Goal: Information Seeking & Learning: Find specific fact

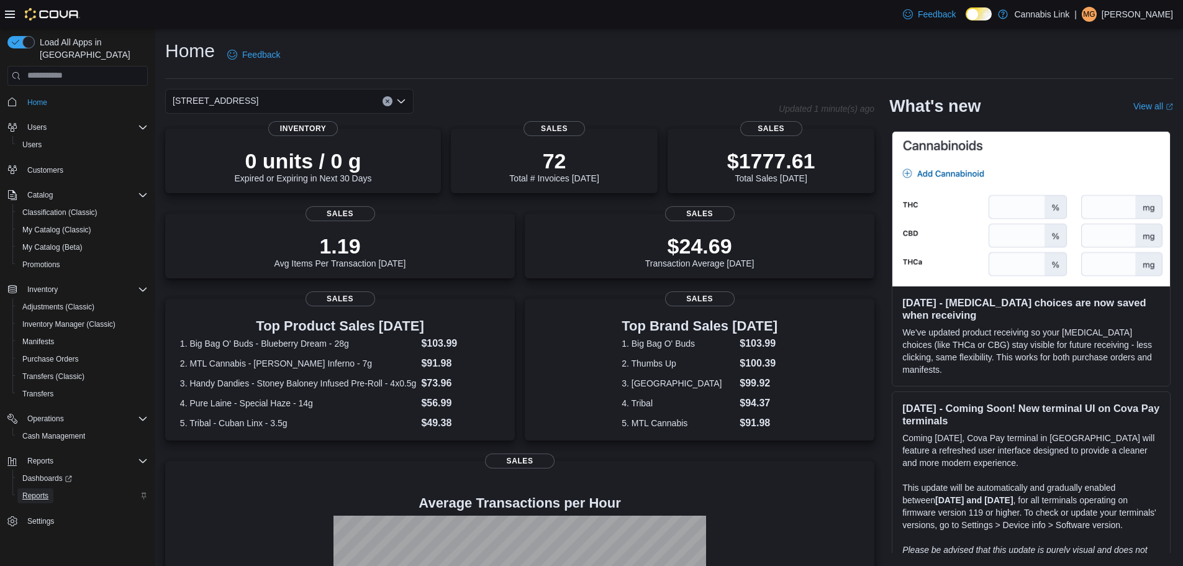
click at [40, 491] on span "Reports" at bounding box center [35, 496] width 26 height 10
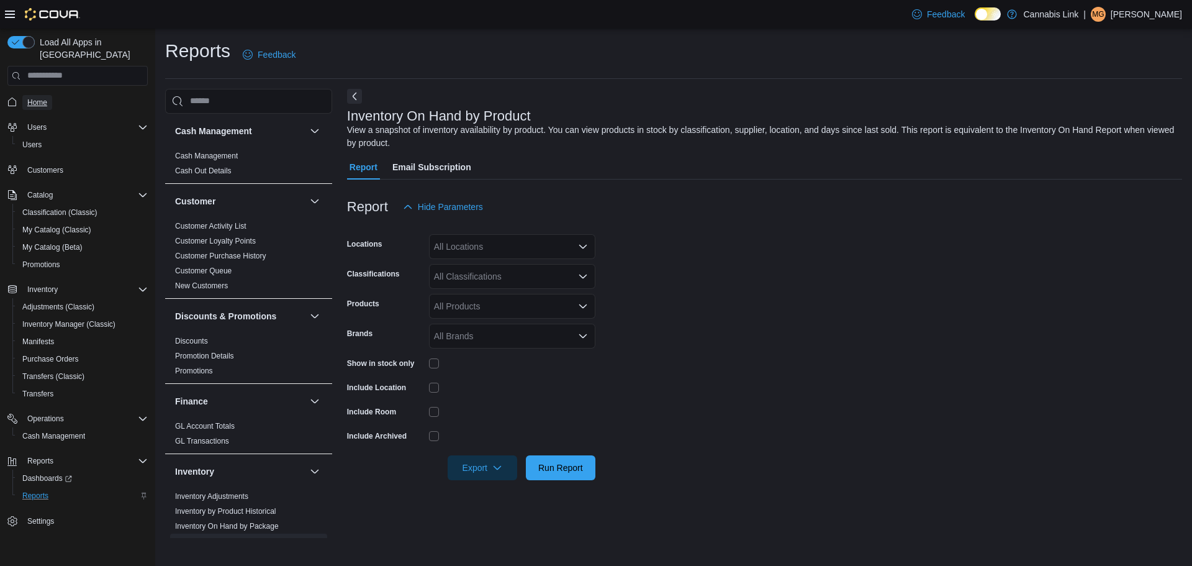
click at [45, 96] on span "Home" at bounding box center [37, 102] width 20 height 15
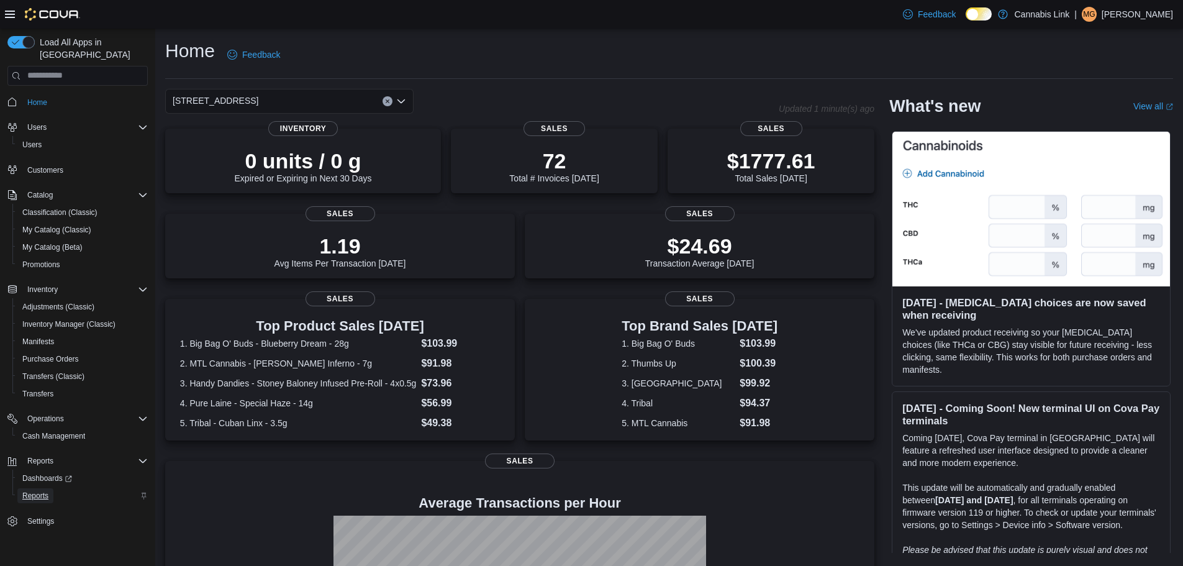
click at [30, 488] on span "Reports" at bounding box center [35, 495] width 26 height 15
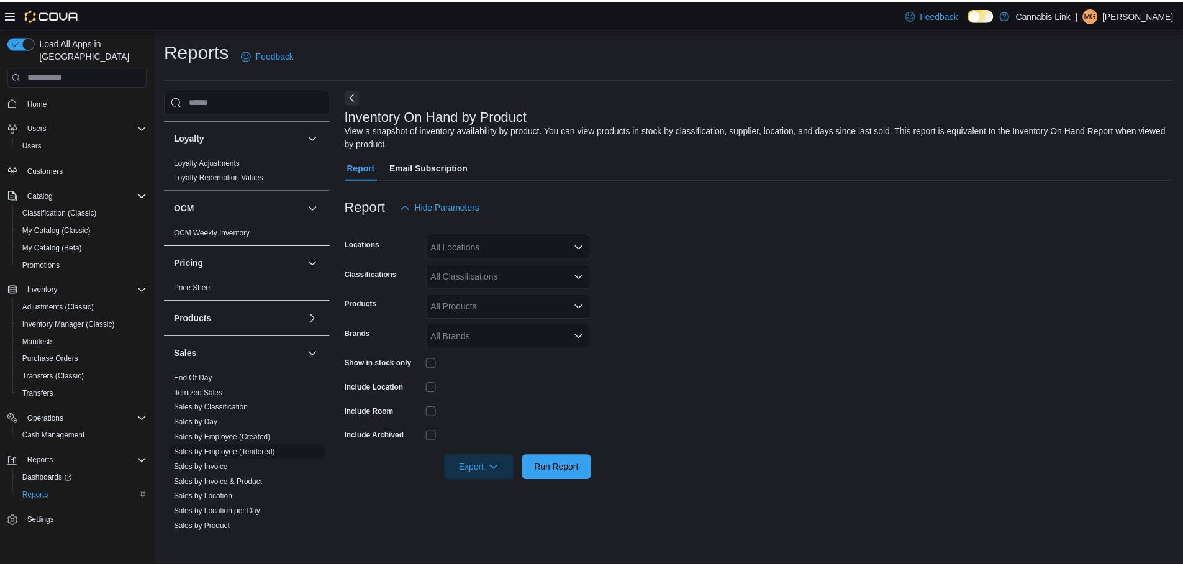
scroll to position [668, 0]
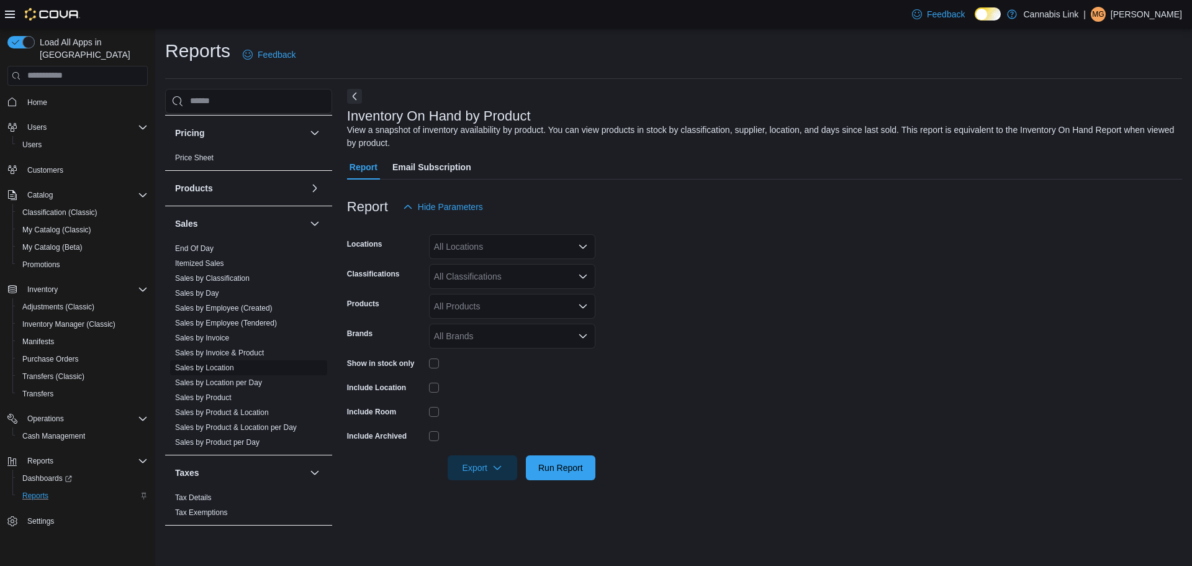
click at [196, 368] on link "Sales by Location" at bounding box center [204, 367] width 59 height 9
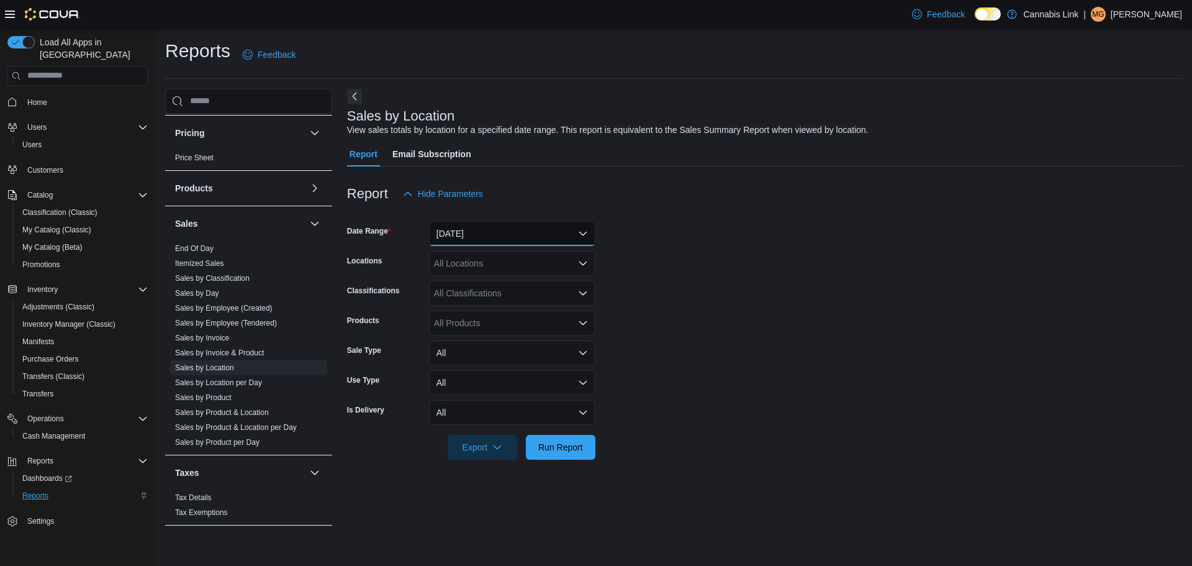
click at [500, 235] on button "[DATE]" at bounding box center [512, 233] width 166 height 25
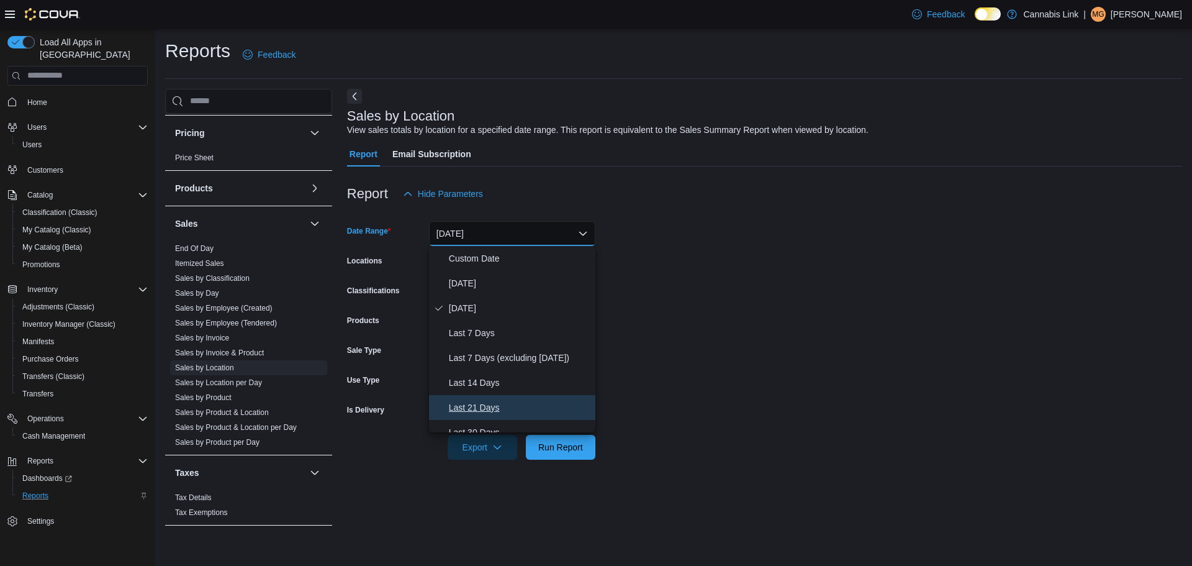
click at [484, 418] on button "Last 21 Days" at bounding box center [512, 407] width 166 height 25
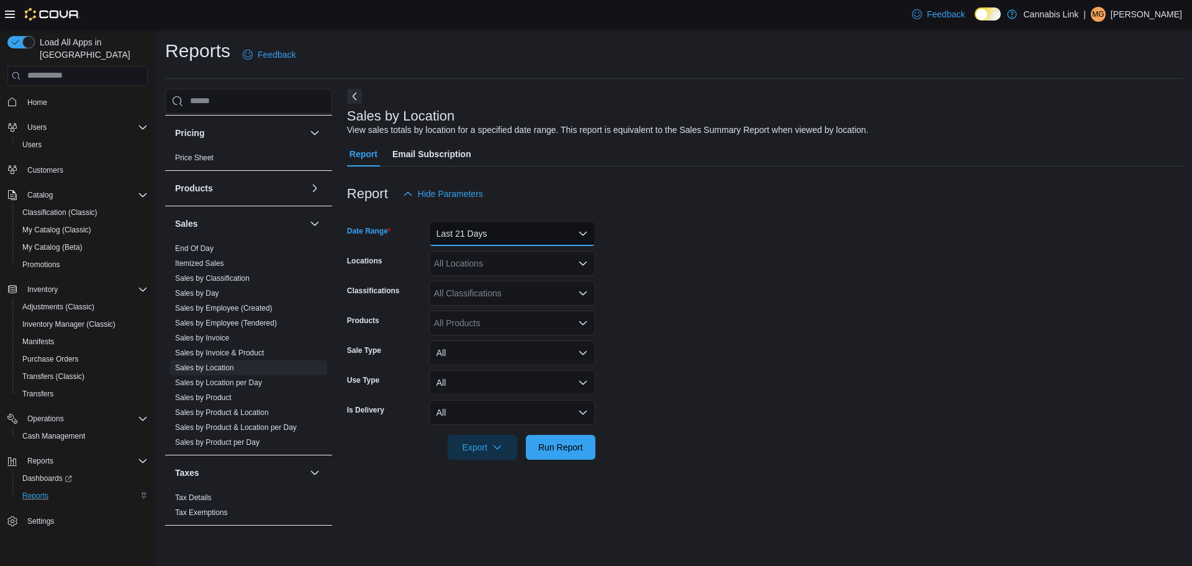
click at [496, 233] on button "Last 21 Days" at bounding box center [512, 233] width 166 height 25
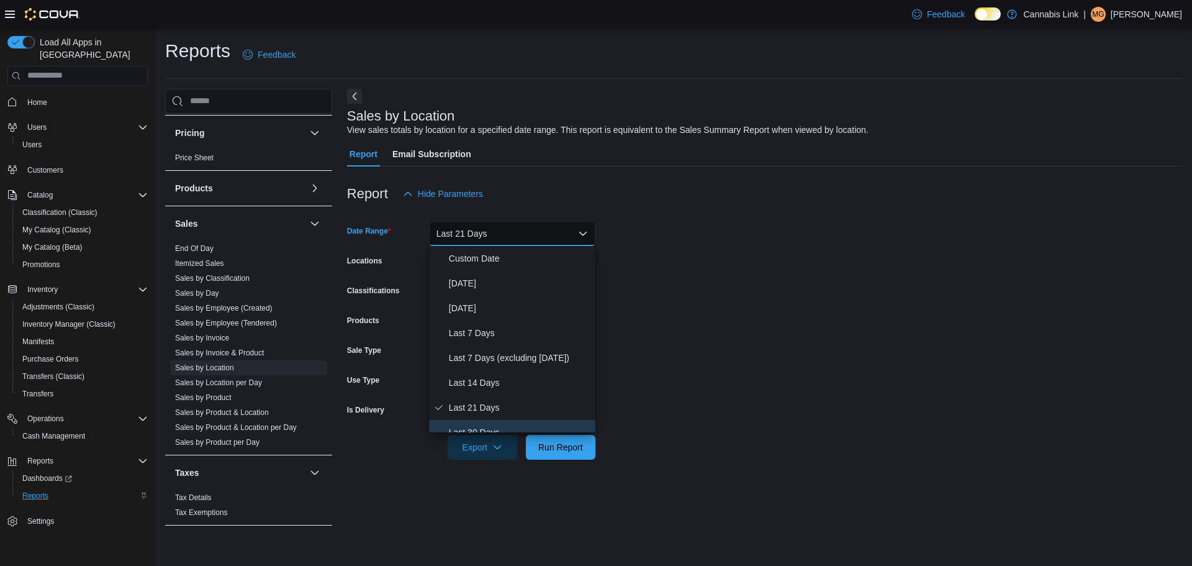
click at [508, 422] on button "Last 30 Days" at bounding box center [512, 432] width 166 height 25
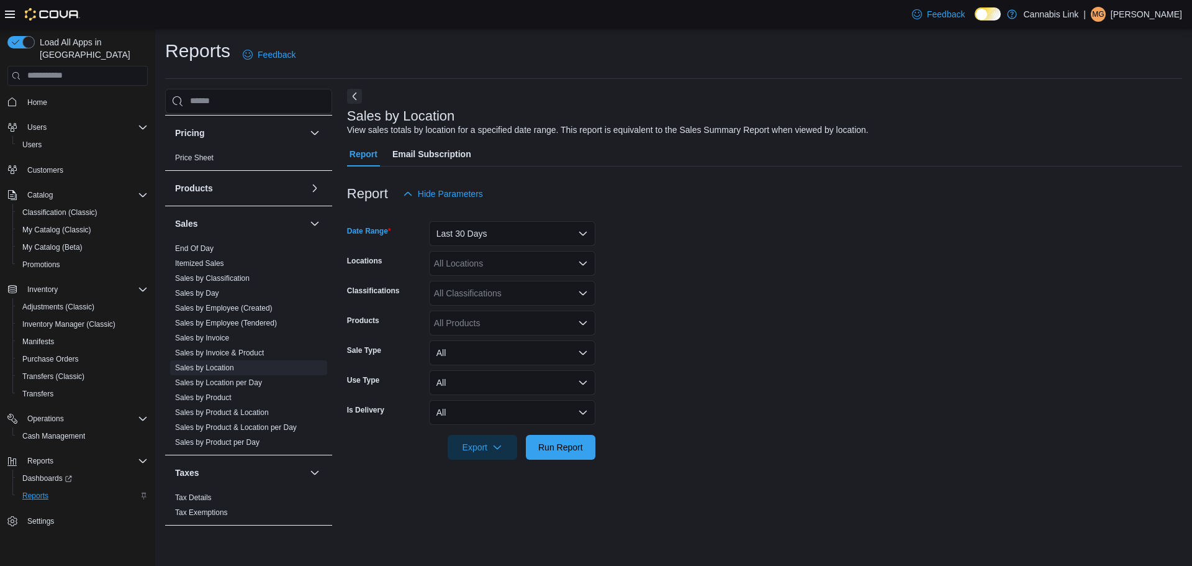
click at [518, 260] on div "All Locations" at bounding box center [512, 263] width 166 height 25
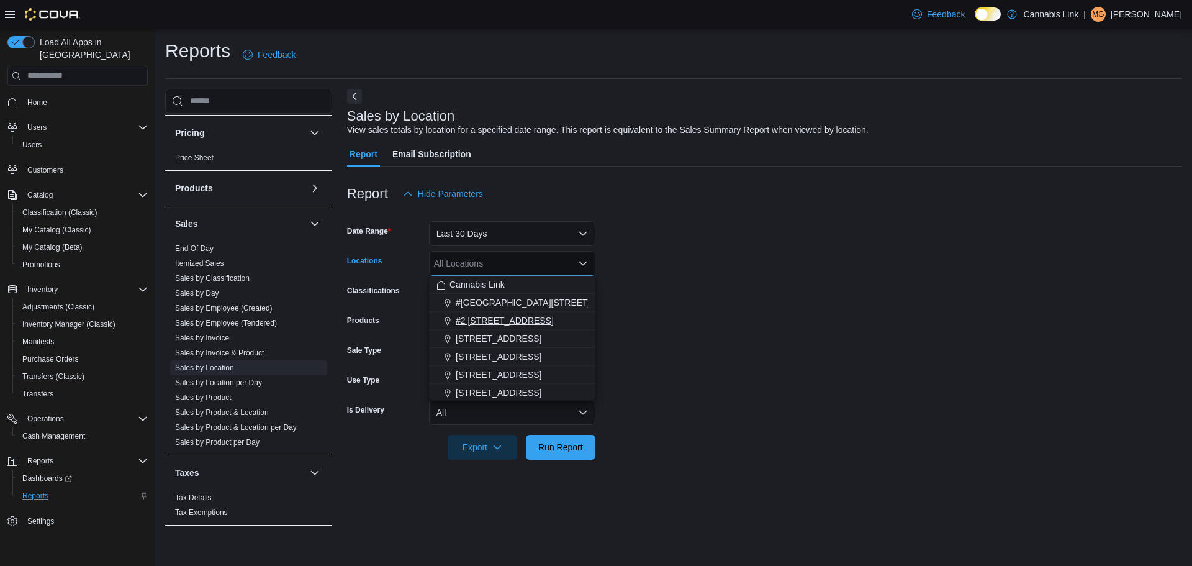
click at [522, 322] on span "#2 [STREET_ADDRESS]" at bounding box center [505, 320] width 98 height 12
click at [589, 476] on div "Sales by Location View sales totals by location for a specified date range. Thi…" at bounding box center [764, 313] width 835 height 449
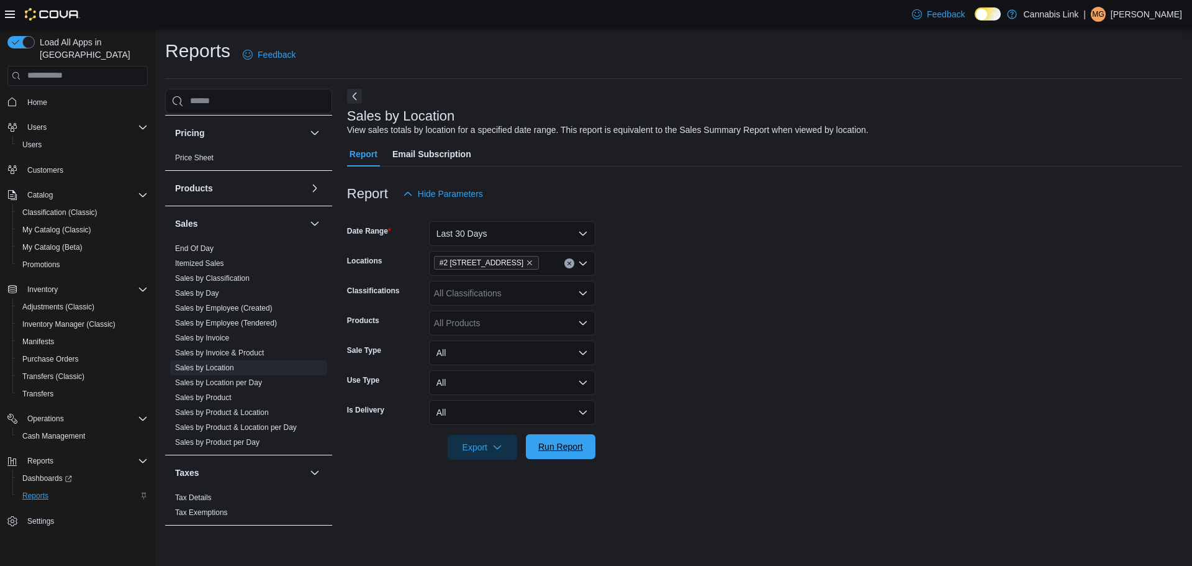
click at [555, 451] on span "Run Report" at bounding box center [560, 446] width 45 height 12
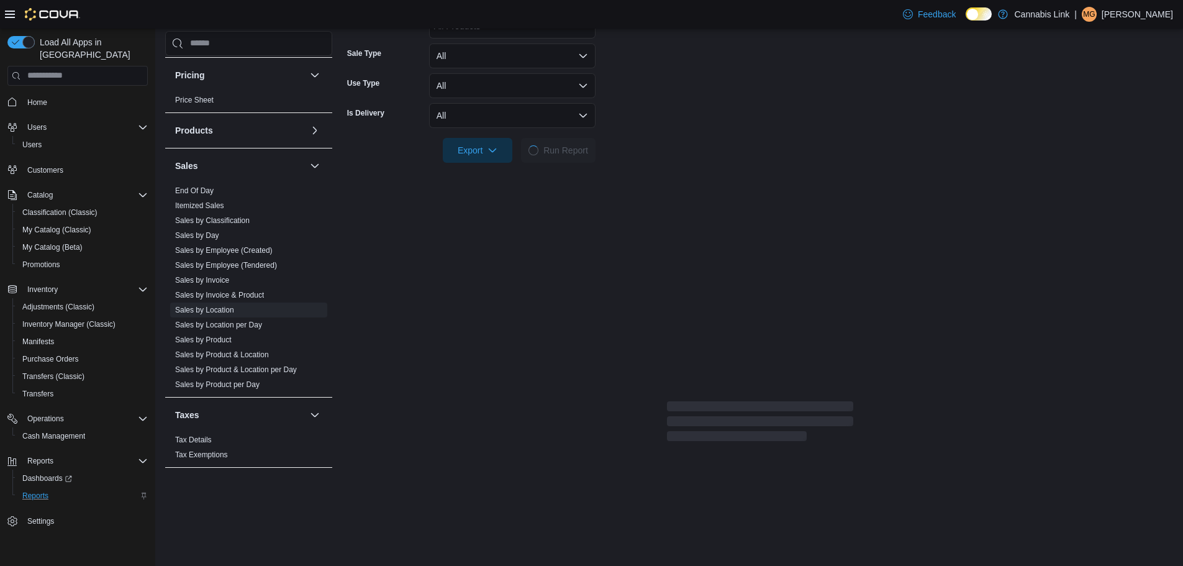
scroll to position [310, 0]
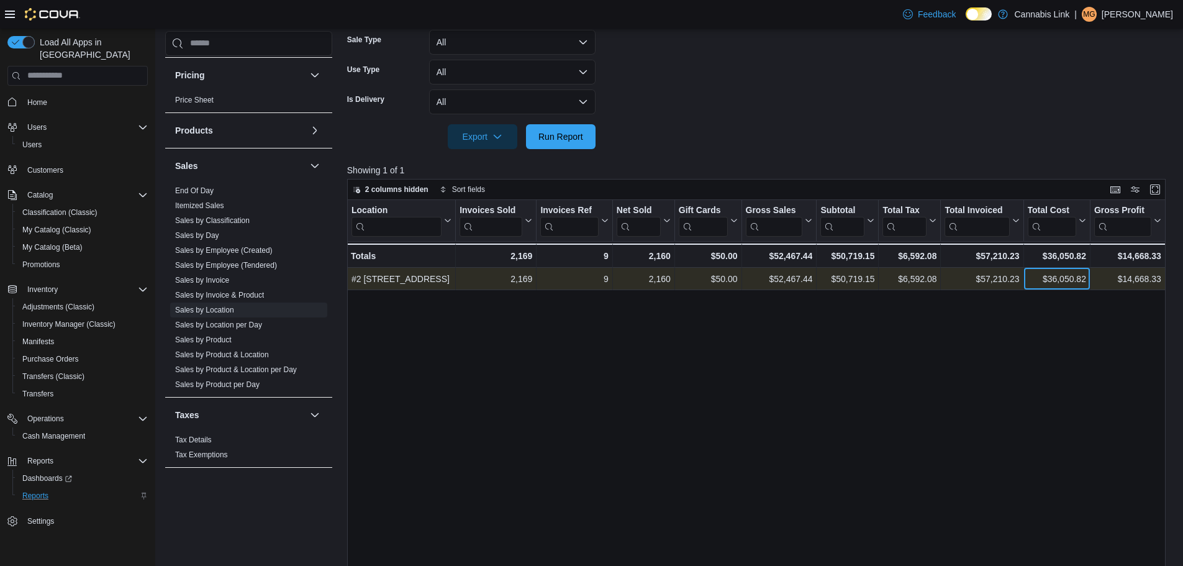
click at [1059, 277] on div "$36,050.82" at bounding box center [1056, 278] width 58 height 15
copy div "36,050.82"
